Goal: Information Seeking & Learning: Compare options

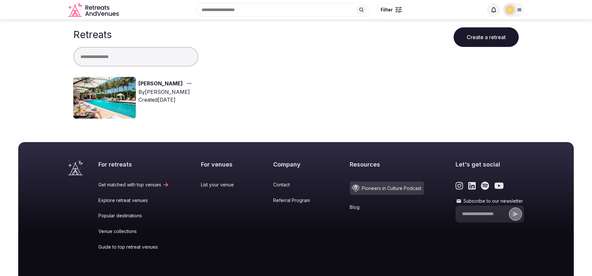
click at [159, 95] on div "By [PERSON_NAME]" at bounding box center [166, 92] width 56 height 8
click at [120, 103] on img at bounding box center [104, 98] width 63 height 42
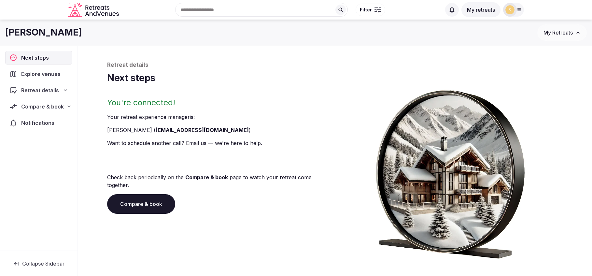
click at [54, 74] on span "Explore venues" at bounding box center [42, 74] width 42 height 8
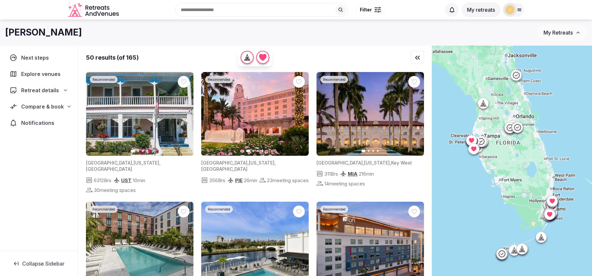
click at [37, 90] on span "Retreat details" at bounding box center [40, 90] width 38 height 8
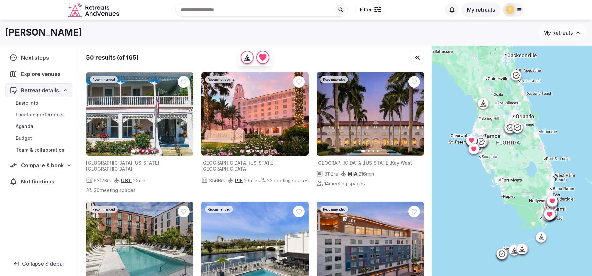
click at [37, 90] on span "Retreat details" at bounding box center [40, 90] width 38 height 8
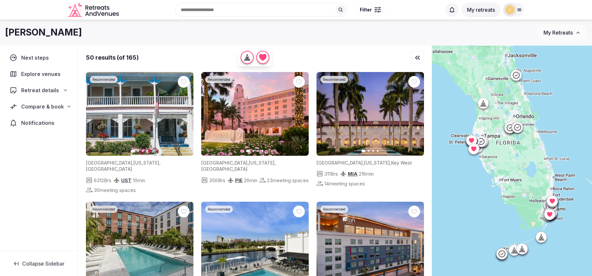
click at [31, 74] on span "Explore venues" at bounding box center [42, 74] width 42 height 8
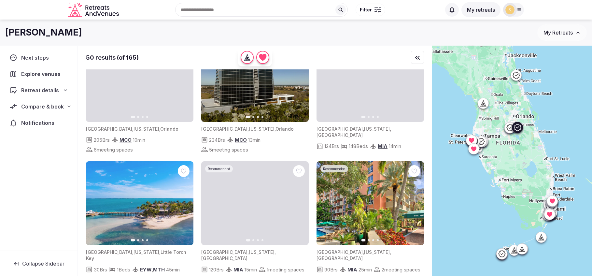
scroll to position [615, 0]
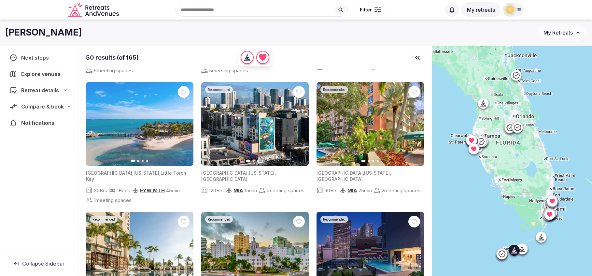
click at [186, 121] on icon "button" at bounding box center [184, 123] width 5 height 5
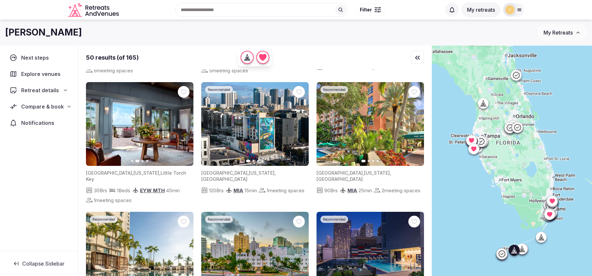
click at [186, 121] on icon "button" at bounding box center [184, 123] width 5 height 5
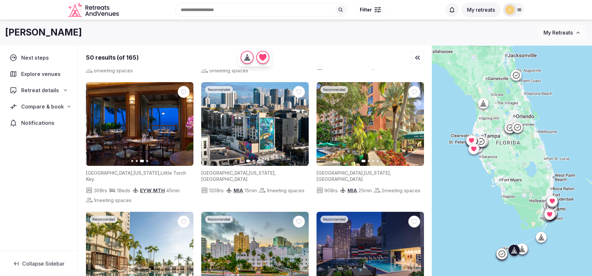
click at [186, 121] on icon "button" at bounding box center [184, 123] width 5 height 5
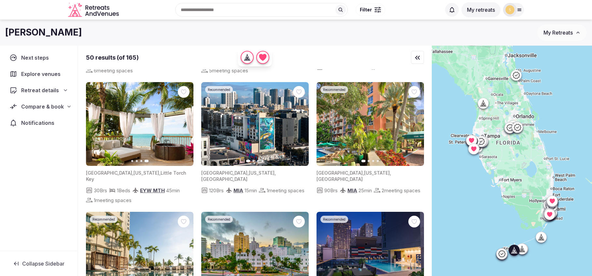
click at [105, 170] on span "[GEOGRAPHIC_DATA]" at bounding box center [109, 173] width 46 height 6
click at [120, 131] on img at bounding box center [139, 124] width 107 height 84
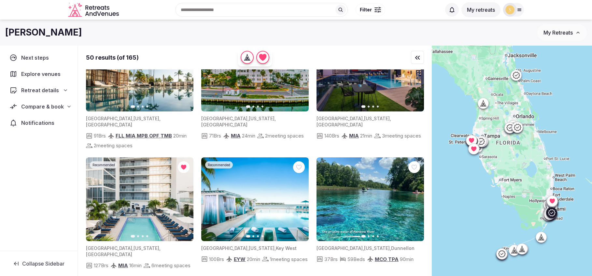
scroll to position [800, 0]
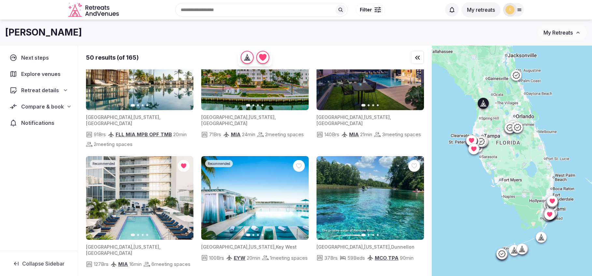
click at [416, 192] on button "Next slide" at bounding box center [415, 197] width 10 height 10
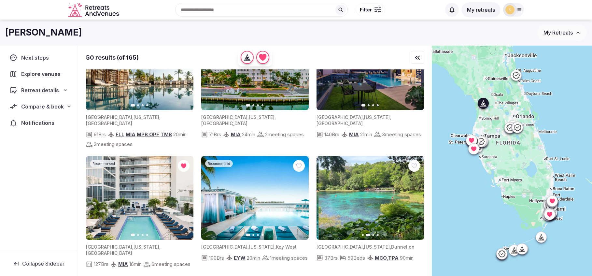
click at [416, 192] on button "Next slide" at bounding box center [415, 197] width 10 height 10
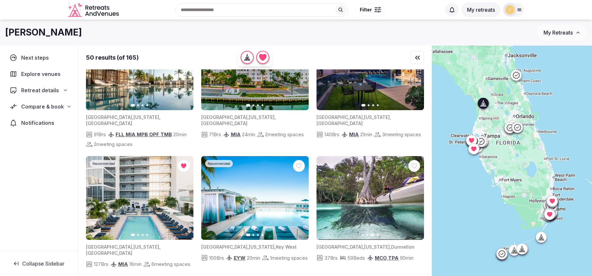
click at [416, 192] on button "Next slide" at bounding box center [415, 197] width 10 height 10
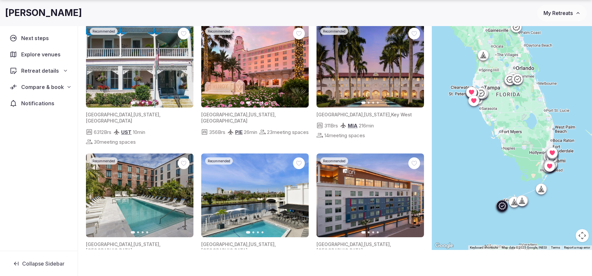
scroll to position [0, 0]
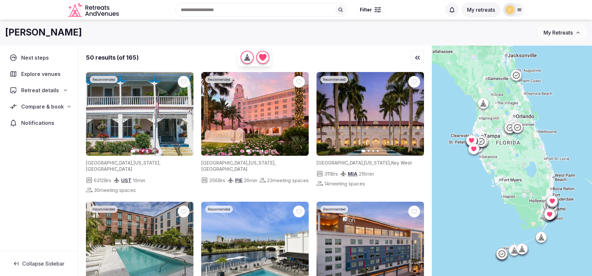
click at [363, 9] on span "Filter" at bounding box center [366, 10] width 12 height 7
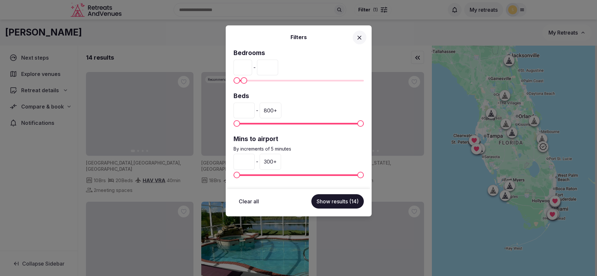
type input "**"
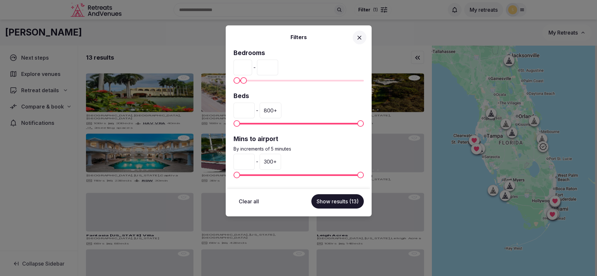
click at [241, 79] on span "Maximum" at bounding box center [243, 80] width 7 height 7
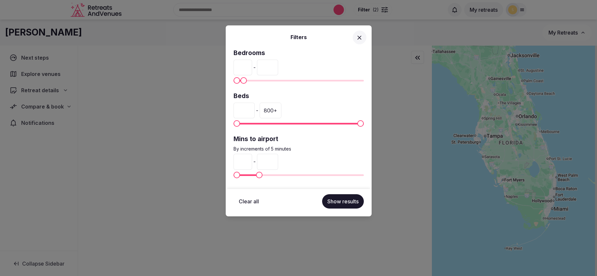
type input "**"
click at [259, 174] on span "Maximum" at bounding box center [261, 175] width 7 height 7
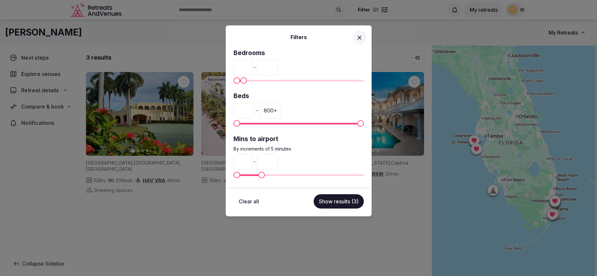
click at [336, 199] on button "Show results (3)" at bounding box center [339, 201] width 50 height 14
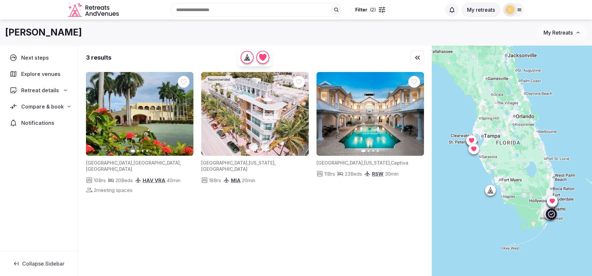
click at [300, 114] on icon "button" at bounding box center [299, 113] width 5 height 5
click at [0, 0] on icon at bounding box center [0, 0] width 0 height 0
click at [379, 8] on div at bounding box center [381, 7] width 4 height 1
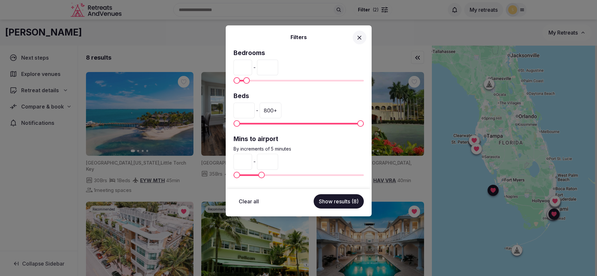
type input "**"
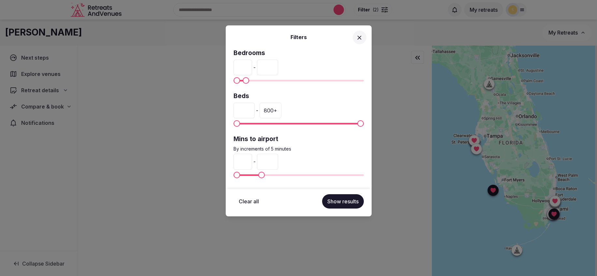
click at [243, 80] on span "Maximum" at bounding box center [246, 80] width 7 height 7
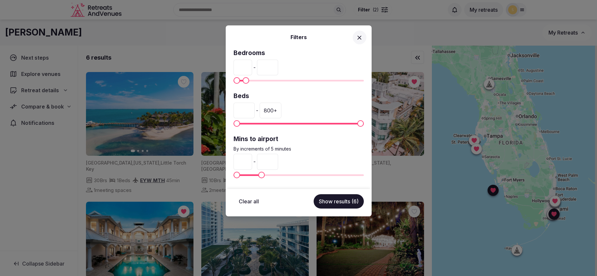
click at [335, 202] on button "Show results (6)" at bounding box center [339, 201] width 50 height 14
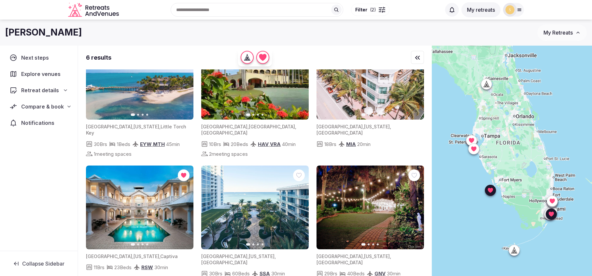
scroll to position [17, 0]
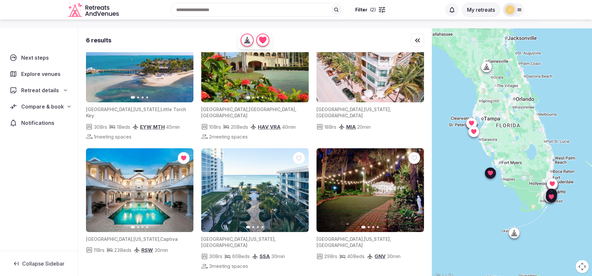
click at [298, 187] on icon "button" at bounding box center [299, 189] width 5 height 5
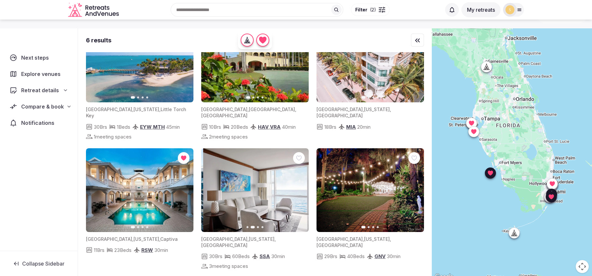
click at [298, 187] on icon "button" at bounding box center [299, 189] width 5 height 5
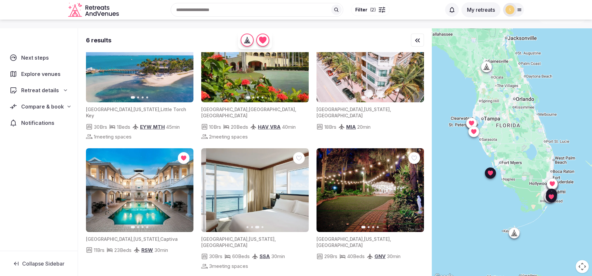
click at [298, 187] on icon "button" at bounding box center [299, 189] width 5 height 5
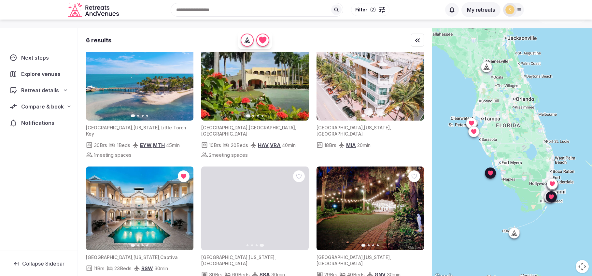
scroll to position [0, 0]
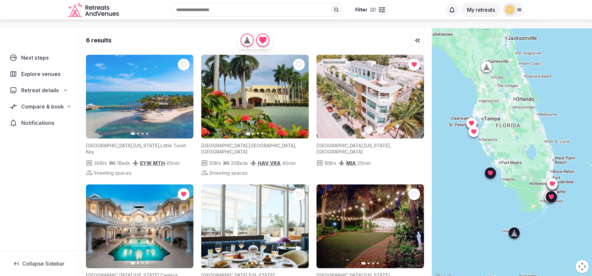
click at [184, 98] on icon "button" at bounding box center [184, 96] width 3 height 5
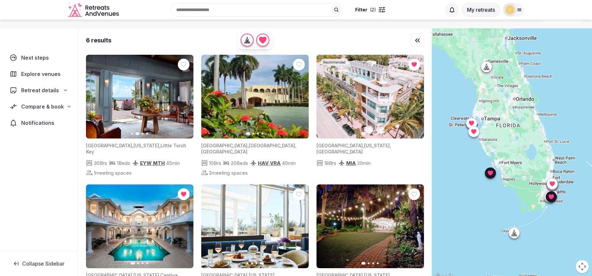
click at [185, 96] on icon "button" at bounding box center [184, 96] width 5 height 5
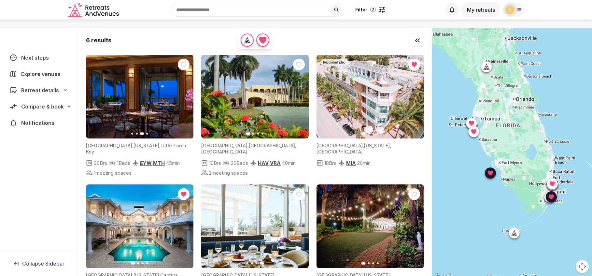
click at [482, 11] on button "My retreats" at bounding box center [480, 9] width 39 height 15
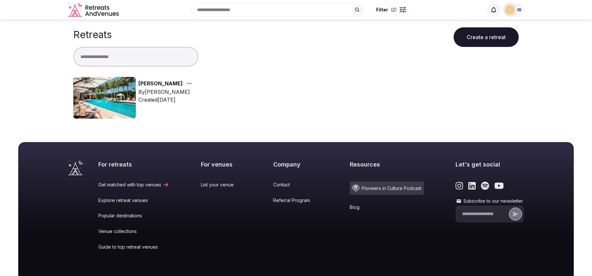
click at [109, 83] on img at bounding box center [104, 98] width 63 height 42
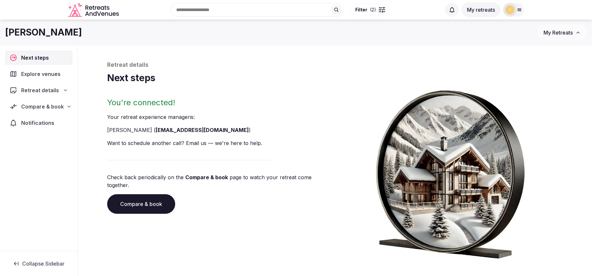
click at [43, 105] on span "Compare & book" at bounding box center [42, 107] width 43 height 8
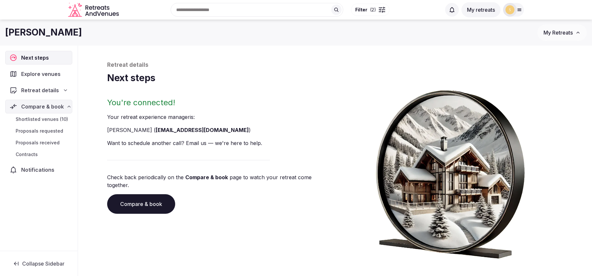
click at [40, 119] on span "Shortlisted venues (10)" at bounding box center [42, 119] width 52 height 7
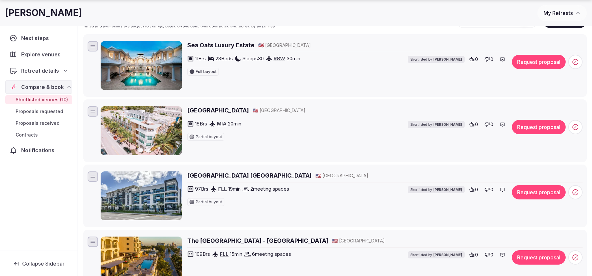
scroll to position [91, 0]
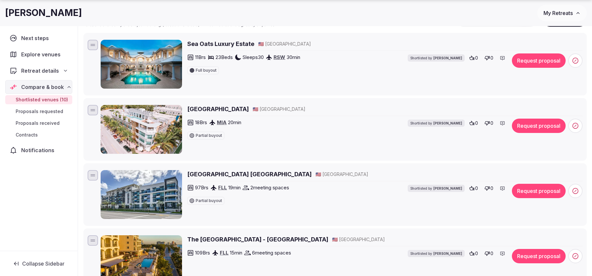
click at [92, 176] on div at bounding box center [93, 175] width 10 height 10
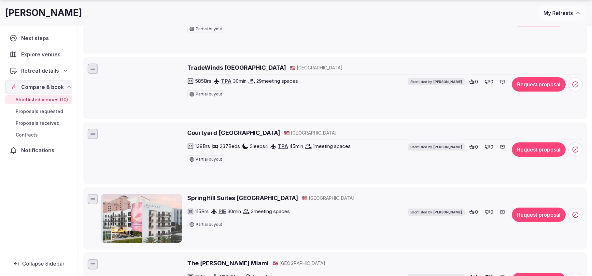
scroll to position [581, 0]
